Goal: Information Seeking & Learning: Learn about a topic

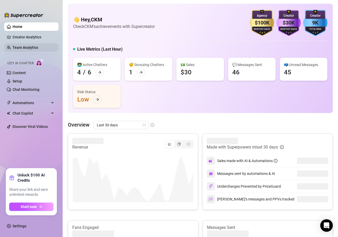
click at [20, 47] on link "Team Analytics" at bounding box center [26, 47] width 26 height 4
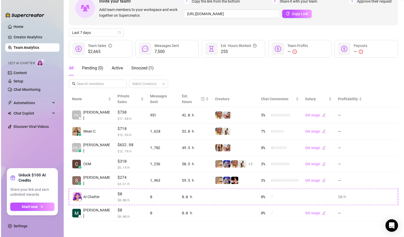
scroll to position [28, 0]
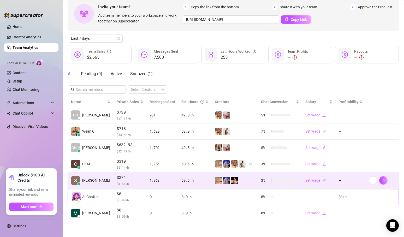
click at [157, 182] on div "1,963" at bounding box center [162, 180] width 26 height 6
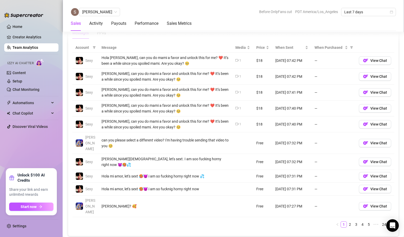
scroll to position [375, 0]
click at [338, 221] on link "2" at bounding box center [350, 224] width 6 height 6
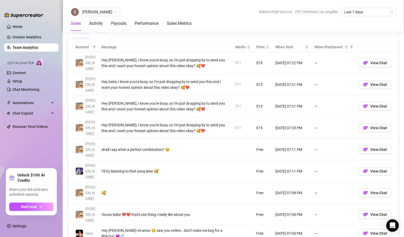
click at [238, 83] on icon "video-camera" at bounding box center [236, 84] width 3 height 3
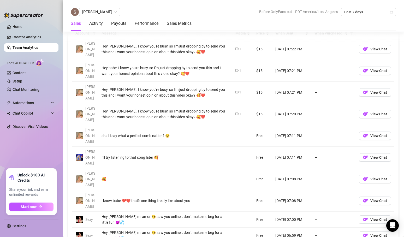
scroll to position [389, 0]
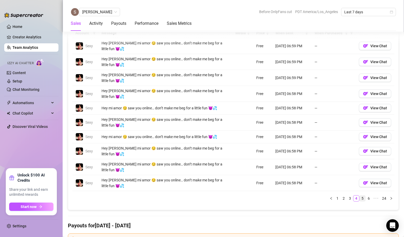
click at [338, 195] on link "5" at bounding box center [363, 198] width 6 height 6
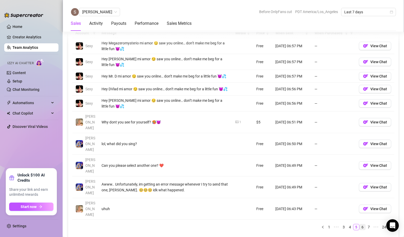
click at [338, 224] on link "6" at bounding box center [363, 227] width 6 height 6
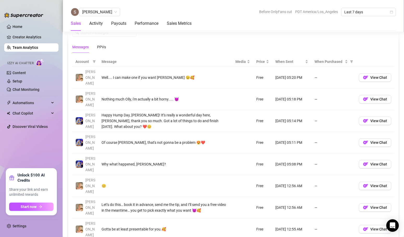
scroll to position [360, 0]
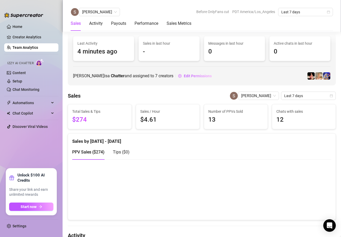
scroll to position [0, 0]
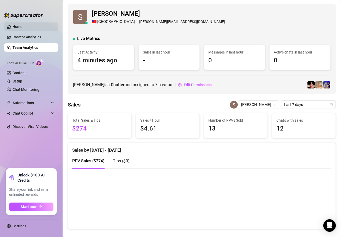
click at [18, 26] on link "Home" at bounding box center [18, 27] width 10 height 4
